Goal: Information Seeking & Learning: Learn about a topic

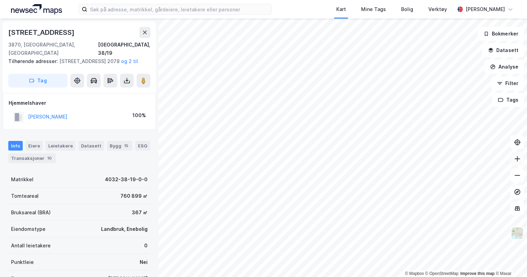
click at [518, 159] on icon at bounding box center [517, 159] width 7 height 7
click at [490, 277] on html "Kart Mine Tags Bolig Verktøy [PERSON_NAME] © Mapbox © OpenStreetMap Improve thi…" at bounding box center [263, 138] width 527 height 277
click at [518, 160] on icon at bounding box center [517, 159] width 7 height 7
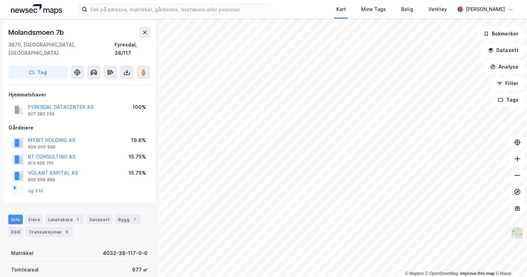
click at [520, 177] on icon at bounding box center [517, 175] width 7 height 7
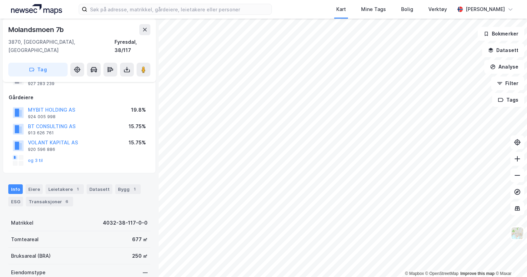
scroll to position [30, 0]
click at [518, 180] on button at bounding box center [518, 176] width 14 height 14
click at [0, 0] on button "VOLANT KAPITAL AS" at bounding box center [0, 0] width 0 height 0
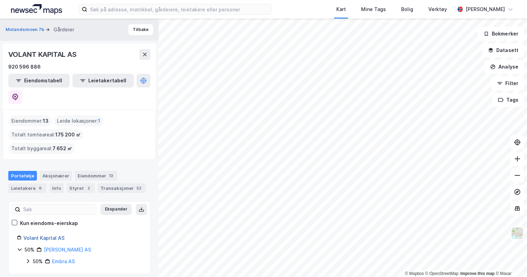
click at [51, 235] on link "Volant Kapital AS" at bounding box center [43, 238] width 41 height 6
